Goal: Task Accomplishment & Management: Complete application form

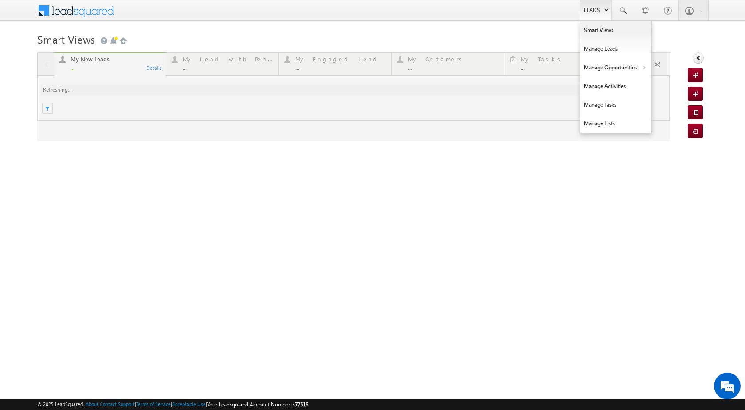
click at [601, 11] on link "Leads" at bounding box center [596, 10] width 32 height 20
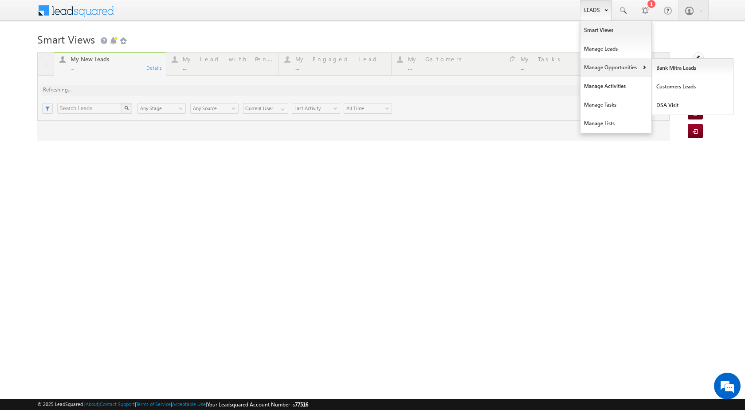
click at [630, 69] on link "Manage Opportunities" at bounding box center [616, 67] width 71 height 19
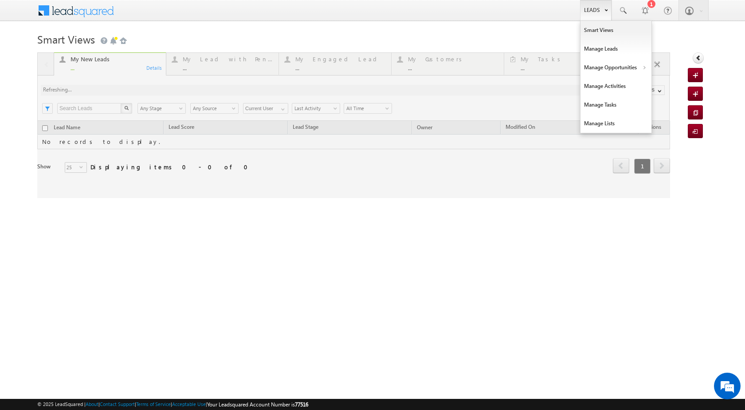
click at [590, 14] on link "Leads" at bounding box center [596, 10] width 32 height 20
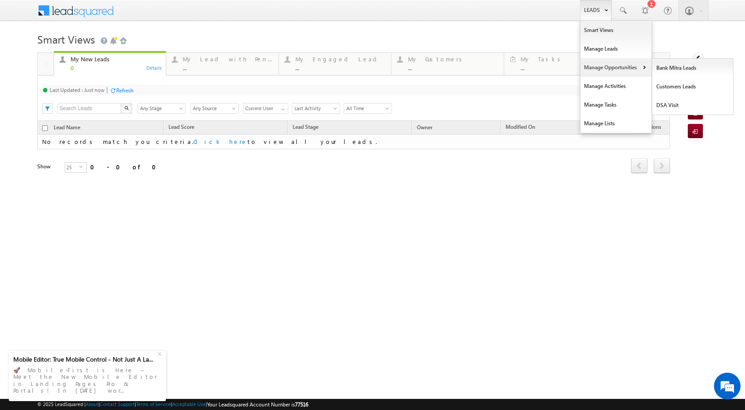
click at [646, 64] on link "Manage Opportunities" at bounding box center [616, 67] width 71 height 19
click at [670, 81] on link "Customers Leads" at bounding box center [693, 86] width 81 height 19
click at [667, 84] on link "Customers Leads" at bounding box center [693, 86] width 81 height 19
click at [667, 87] on link "Customers Leads" at bounding box center [693, 86] width 81 height 19
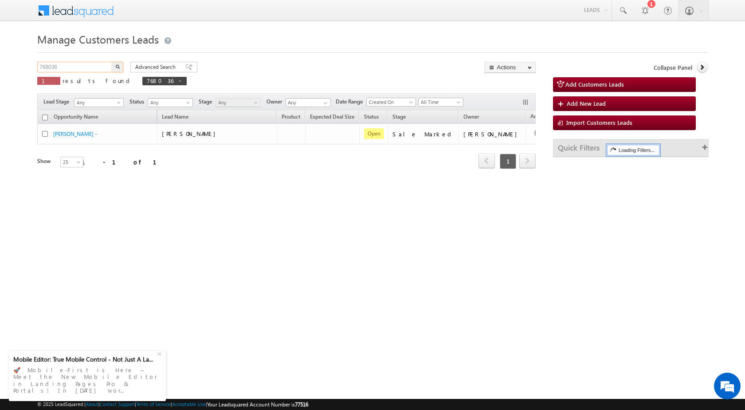
drag, startPoint x: 74, startPoint y: 69, endPoint x: 8, endPoint y: 63, distance: 65.5
click at [10, 63] on body "Menu Rubi Yadav sitar a7@ks erve." at bounding box center [372, 126] width 745 height 252
paste input "77539"
type input "777539"
click at [115, 65] on img "button" at bounding box center [117, 66] width 4 height 4
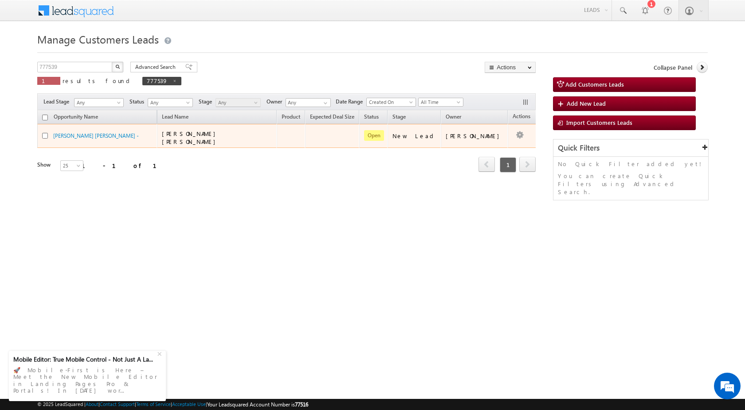
click at [91, 128] on td "[PERSON_NAME] [PERSON_NAME] -" at bounding box center [97, 136] width 120 height 24
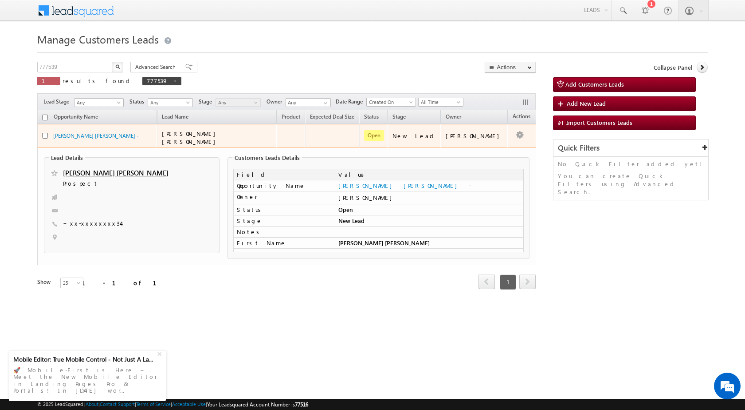
click at [76, 128] on td "[PERSON_NAME] [PERSON_NAME] -" at bounding box center [97, 136] width 120 height 24
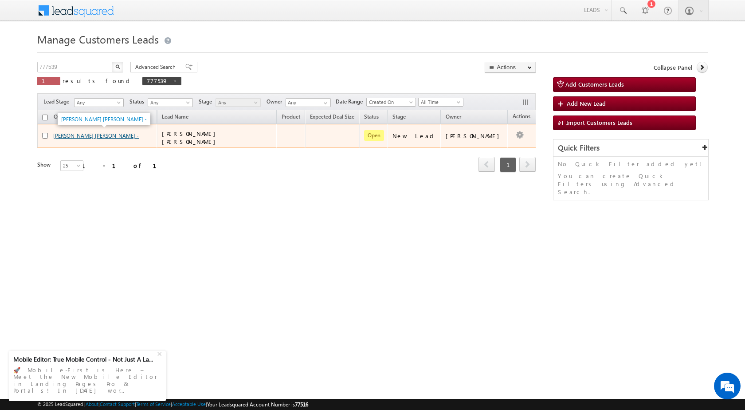
click at [80, 132] on link "[PERSON_NAME] [PERSON_NAME] -" at bounding box center [96, 135] width 86 height 7
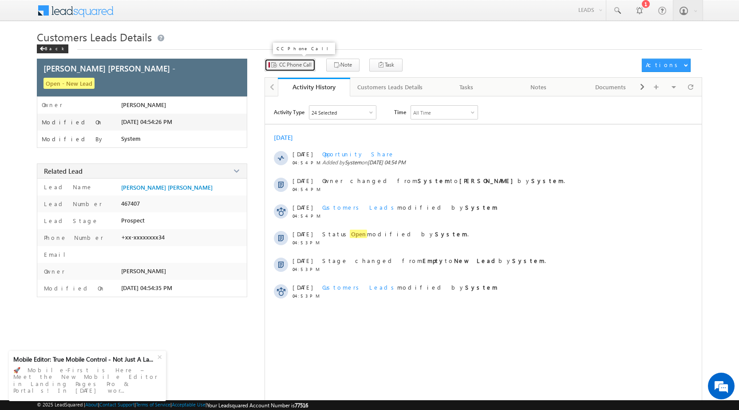
click at [296, 63] on span "CC Phone Call" at bounding box center [295, 65] width 32 height 8
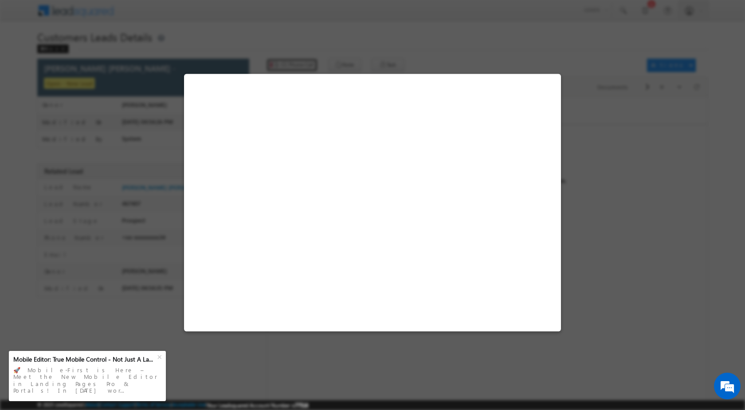
select select "Panipat"
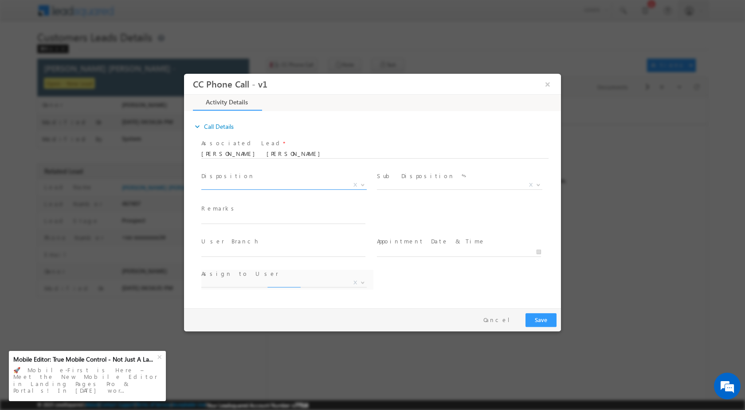
click at [361, 182] on b at bounding box center [362, 183] width 5 height 3
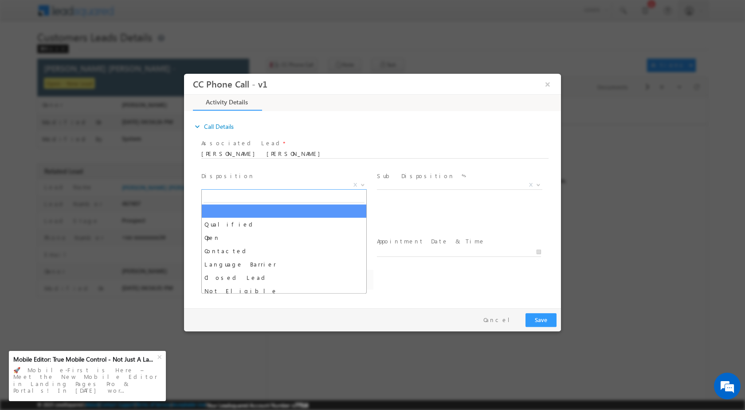
select select "[EMAIL_ADDRESS][DOMAIN_NAME]"
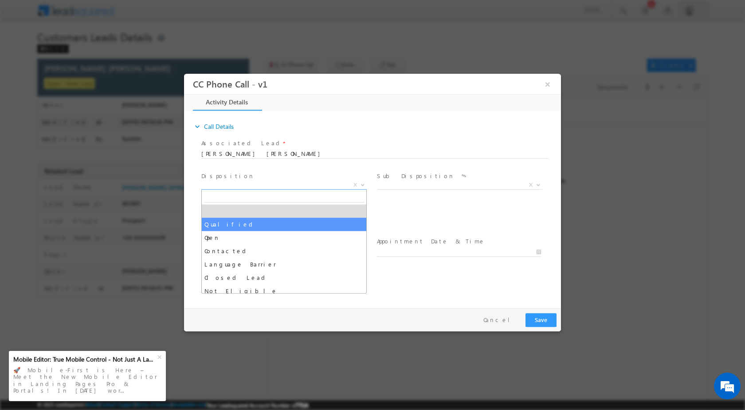
select select "Qualified"
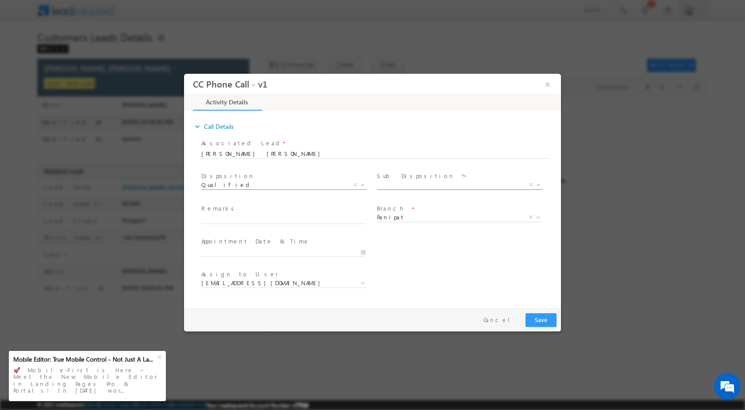
click at [534, 183] on span at bounding box center [537, 184] width 9 height 12
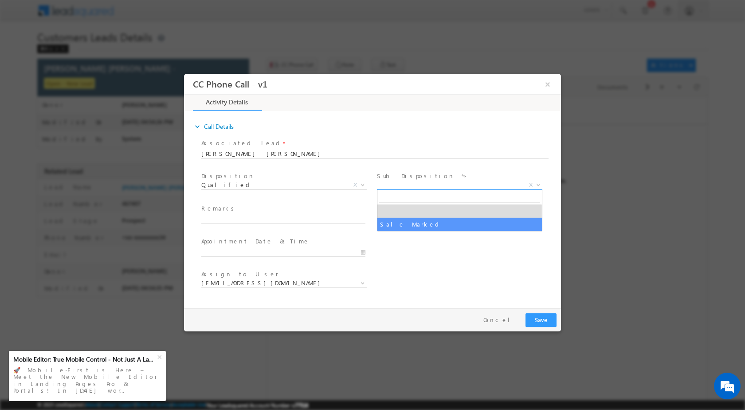
select select "Sale Marked"
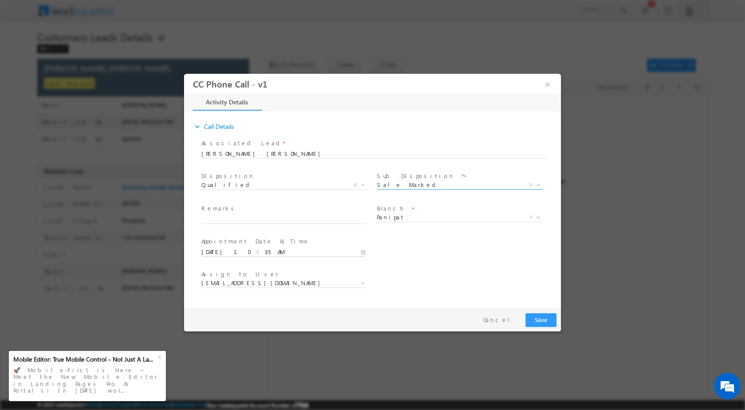
click at [361, 253] on input "08/20/2025 10:35 AM" at bounding box center [283, 251] width 164 height 9
type input "08/21/2025 10:35 AM"
type input "04"
type input "08/21/2025 4:35 AM"
click at [252, 242] on input "35" at bounding box center [258, 241] width 37 height 6
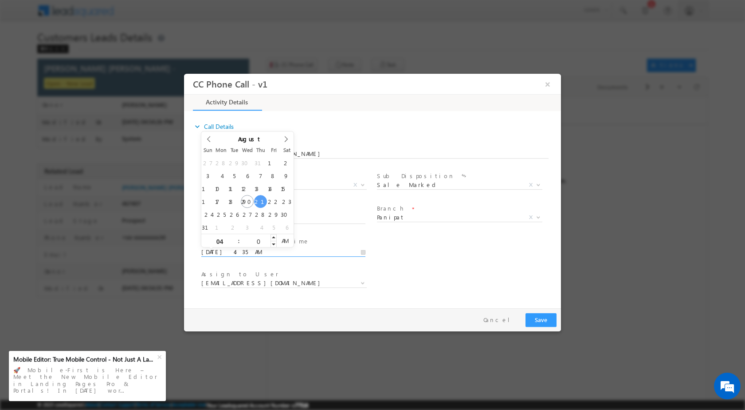
type input "00"
type input "08/21/2025 4:00 PM"
click at [283, 241] on span "PM" at bounding box center [285, 239] width 16 height 13
click at [472, 275] on div "Assign to User * amit.vats@sgrlimited.in anil.kumar5@sgrlimited.in ankit.sharma…" at bounding box center [381, 283] width 362 height 33
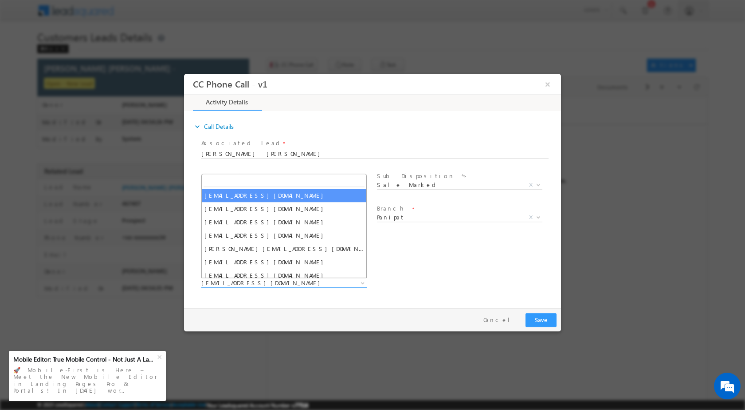
click at [360, 278] on span at bounding box center [362, 282] width 9 height 12
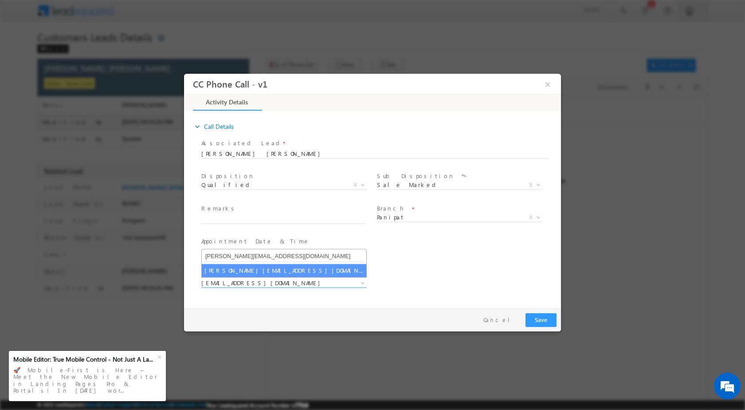
type input "rajbir.singh1@sgrlimited.in"
select select "rajbir.singh1@sgrlimited.in"
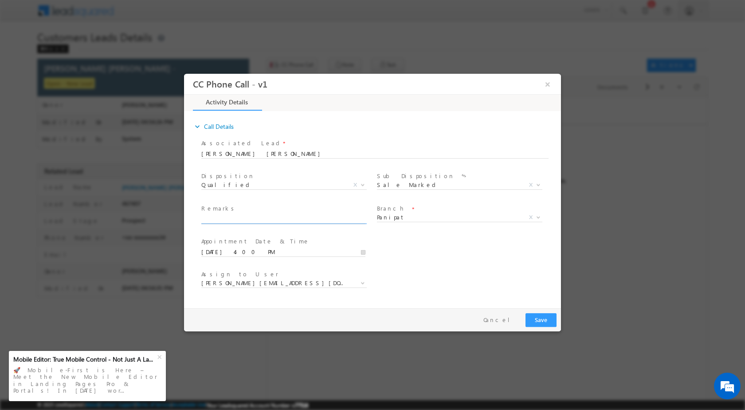
click at [276, 218] on input "text" at bounding box center [283, 218] width 164 height 9
paste input "20/08-Customer Name is BANTY BUNTY VED PARKASH Customer age is 30 yrs Loan type…"
click at [345, 221] on input "20/08-Customer Name is BANTY BUNTY VED PARKASH Customer age is 30 yrs Loan type…" at bounding box center [283, 218] width 164 height 9
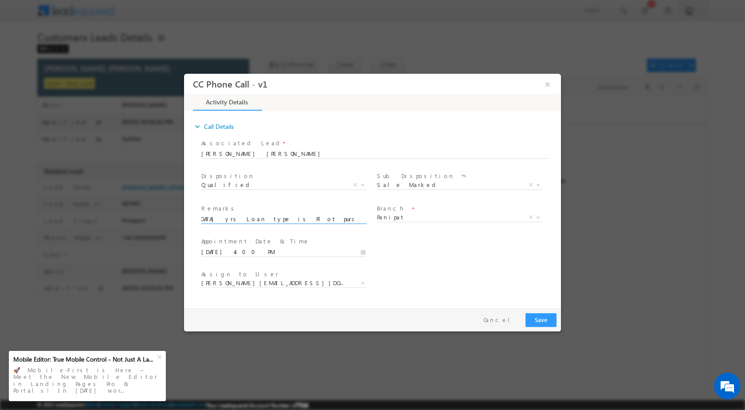
type input "20/08-Customer Name is BANTY BUNTY VED PARKASH Customer age is 30 yrs Loan type…"
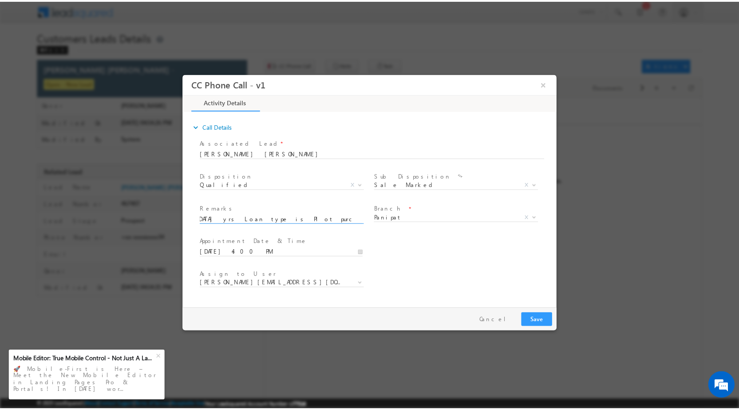
scroll to position [0, 0]
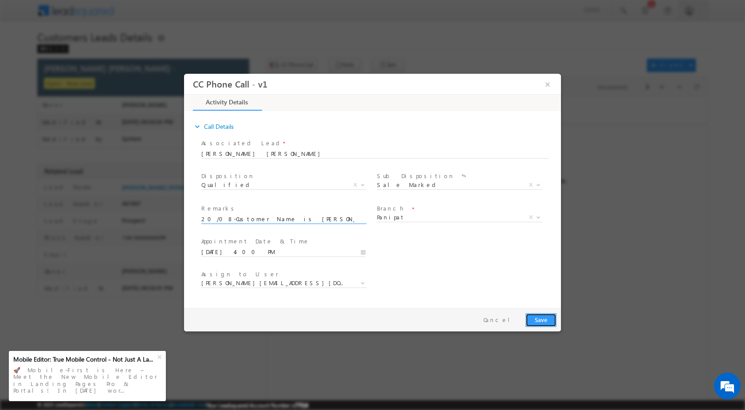
click at [548, 322] on button "Save" at bounding box center [541, 319] width 31 height 14
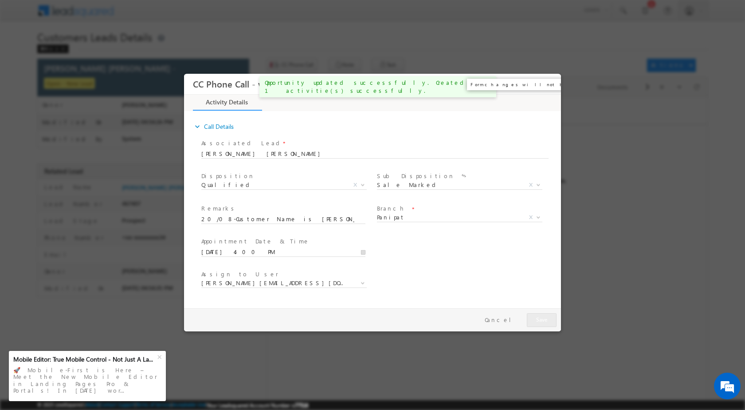
click at [549, 87] on button "×" at bounding box center [547, 83] width 15 height 16
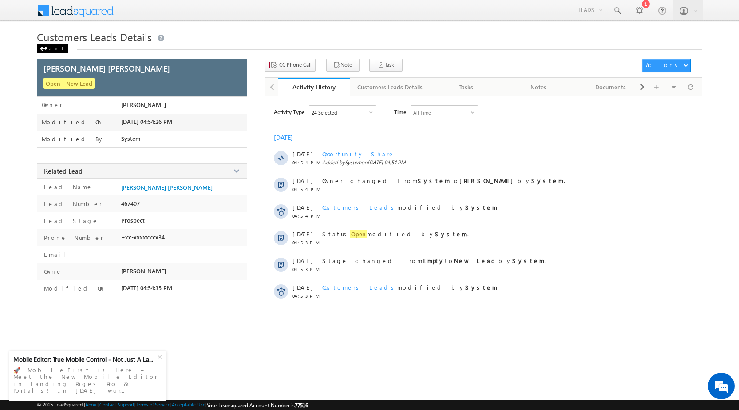
click at [51, 53] on div "Back" at bounding box center [53, 48] width 32 height 9
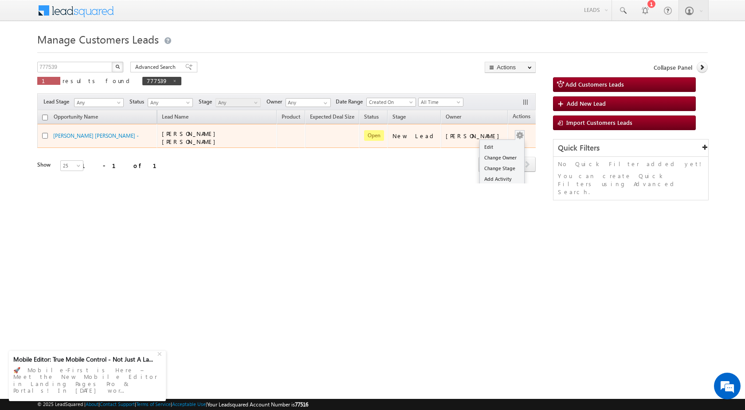
click at [513, 136] on div "Edit Change Owner Change Stage Add Activity Add Task Delete" at bounding box center [520, 136] width 14 height 12
click at [501, 143] on link "Edit" at bounding box center [502, 147] width 44 height 11
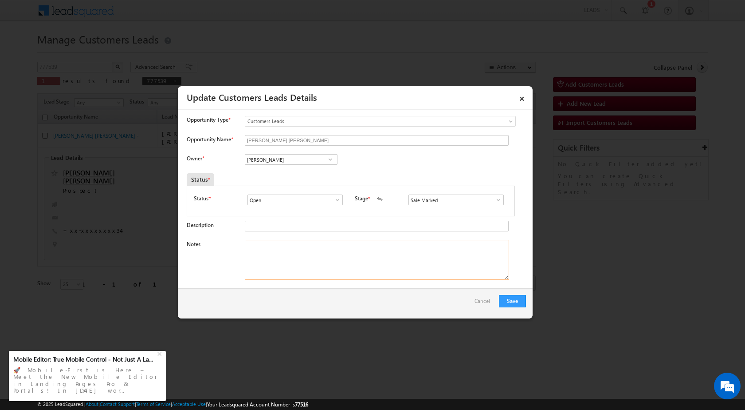
click at [334, 251] on textarea "Notes" at bounding box center [377, 260] width 264 height 40
paste textarea "20/08-Customer Name is BANTY BUNTY VED PARKASH Customer age is 30 yrs Loan type…"
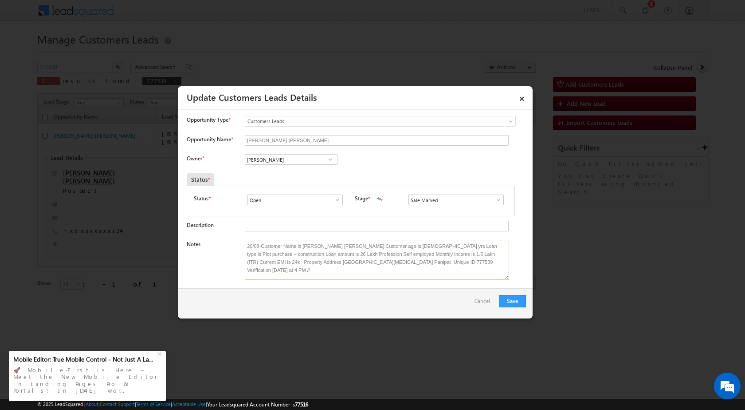
scroll to position [2, 0]
type textarea "20/08-Customer Name is BANTY BUNTY VED PARKASH Customer age is 30 yrs Loan type…"
click at [505, 301] on button "Save" at bounding box center [512, 301] width 27 height 12
